Goal: Find specific page/section

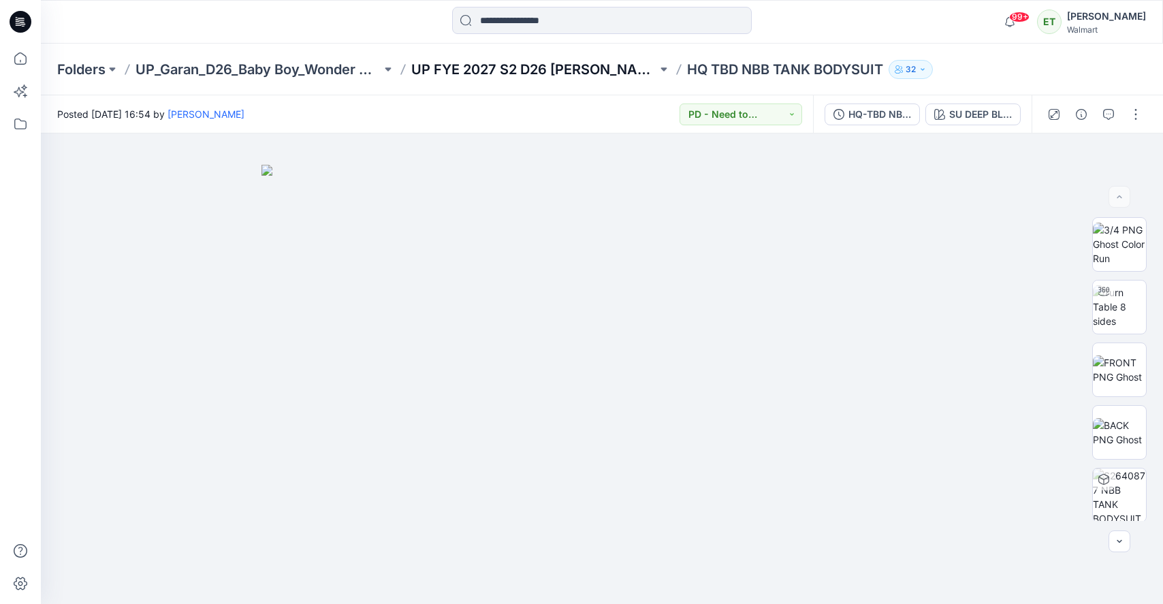
click at [521, 68] on p "UP FYE 2027 S2 D26 [PERSON_NAME]" at bounding box center [534, 69] width 246 height 19
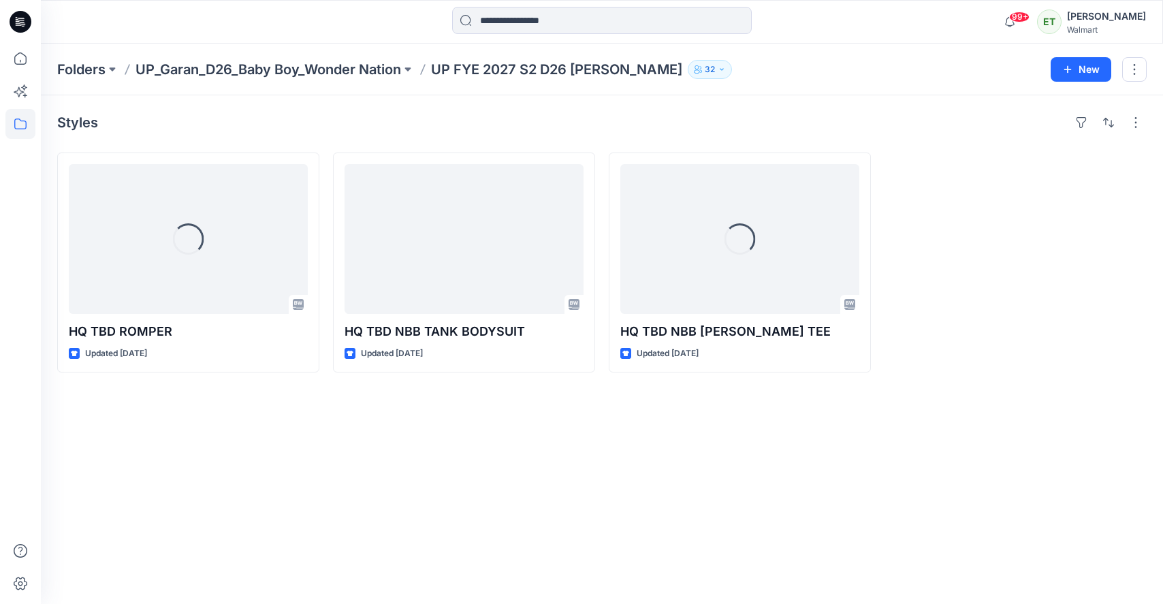
click at [521, 68] on p "UP FYE 2027 S2 D26 [PERSON_NAME]" at bounding box center [556, 69] width 251 height 19
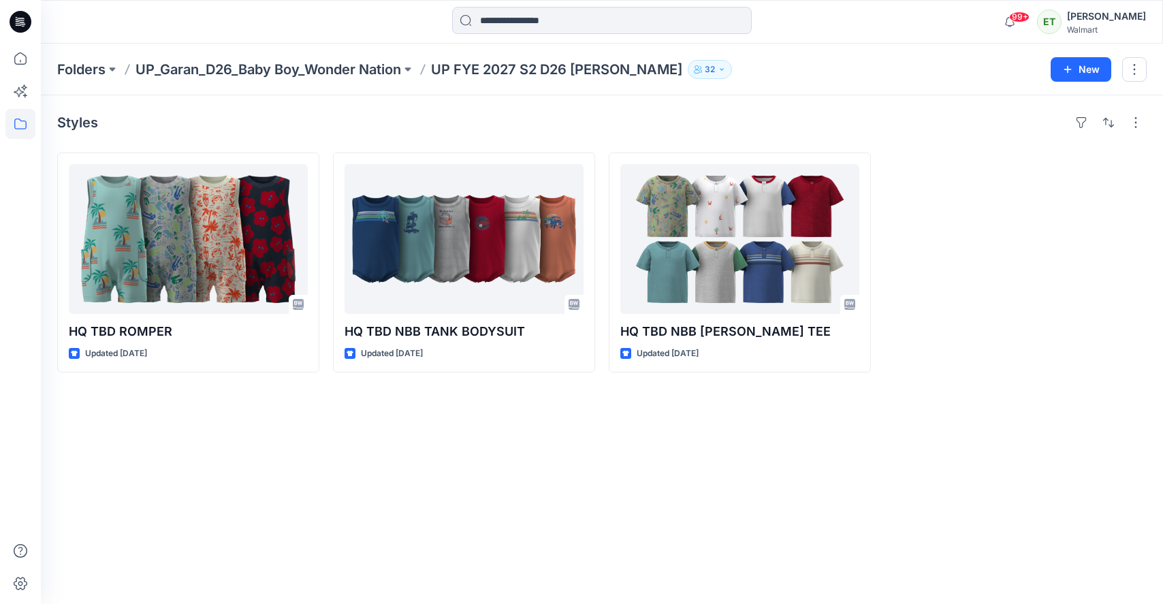
click at [675, 504] on div "Styles HQ TBD ROMPER Updated [DATE] HQ TBD NBB TANK BODYSUIT Updated [DATE] HQ …" at bounding box center [602, 349] width 1122 height 509
click at [324, 71] on p "UP_Garan_D26_Baby Boy_Wonder Nation" at bounding box center [268, 69] width 266 height 19
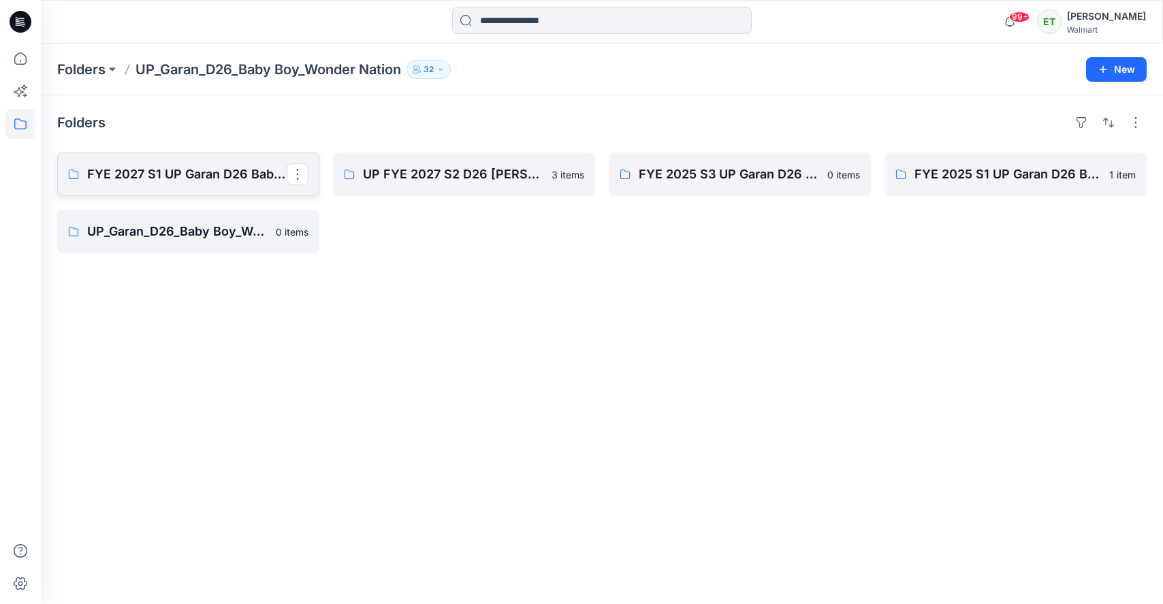
click at [215, 167] on p "FYE 2027 S1 UP Garan D26 Baby Boy" at bounding box center [186, 174] width 199 height 19
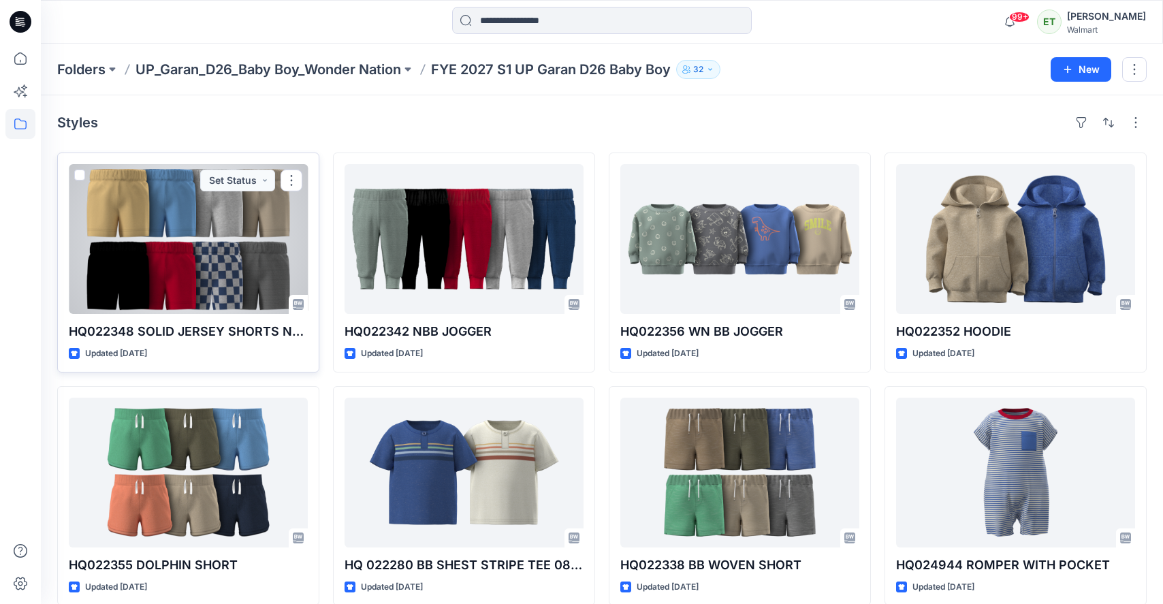
click at [267, 291] on div at bounding box center [188, 239] width 239 height 150
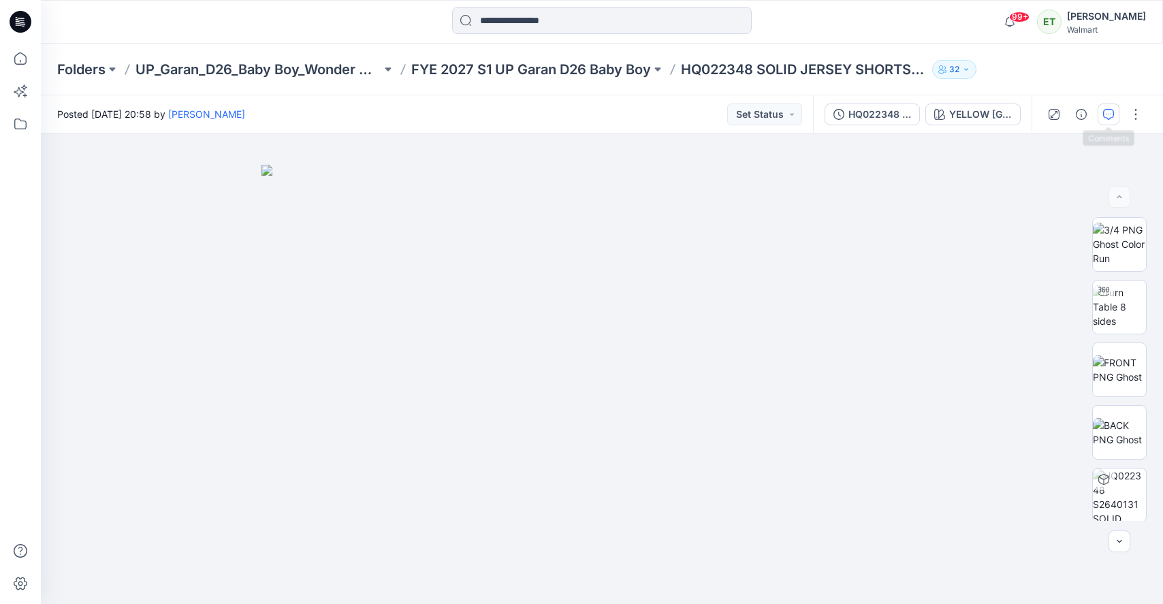
click at [1104, 118] on icon "button" at bounding box center [1108, 114] width 11 height 11
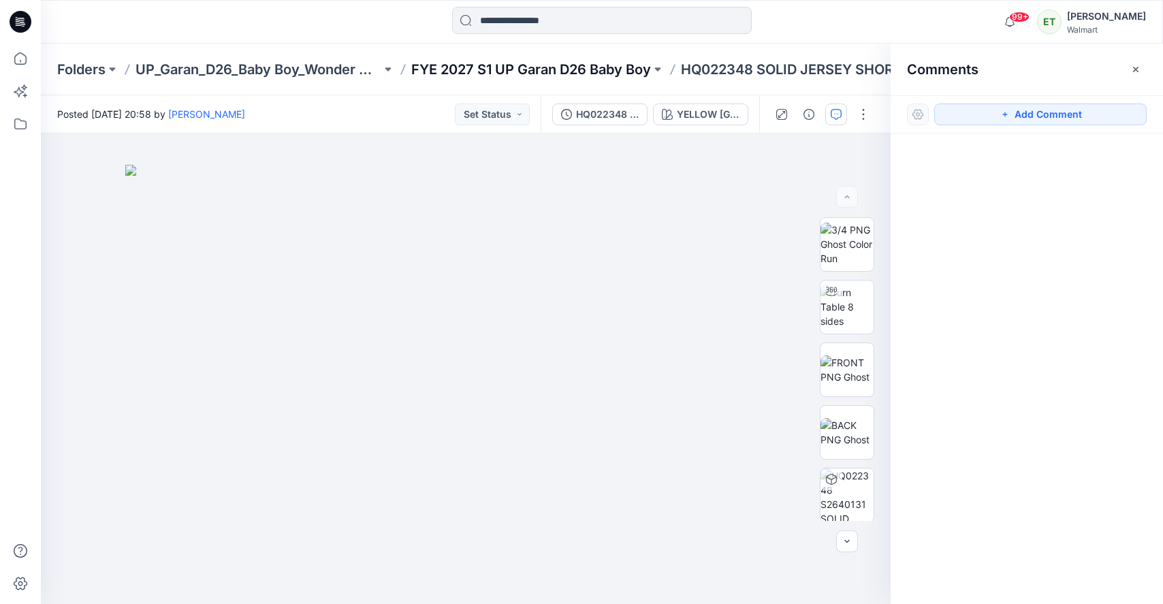
click at [638, 76] on p "FYE 2027 S1 UP Garan D26 Baby Boy" at bounding box center [531, 69] width 240 height 19
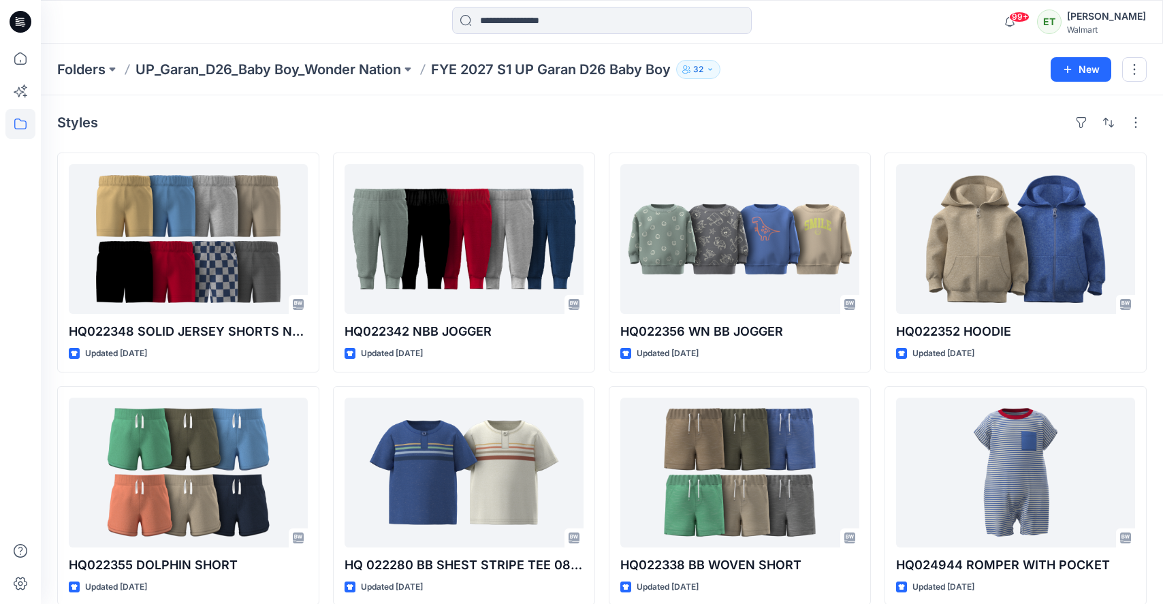
click at [886, 32] on div "99+ Notifications [US_STATE][PERSON_NAME] has updated HQ022370 PARACHUTE JOGGER…" at bounding box center [601, 22] width 1121 height 30
